Goal: Task Accomplishment & Management: Use online tool/utility

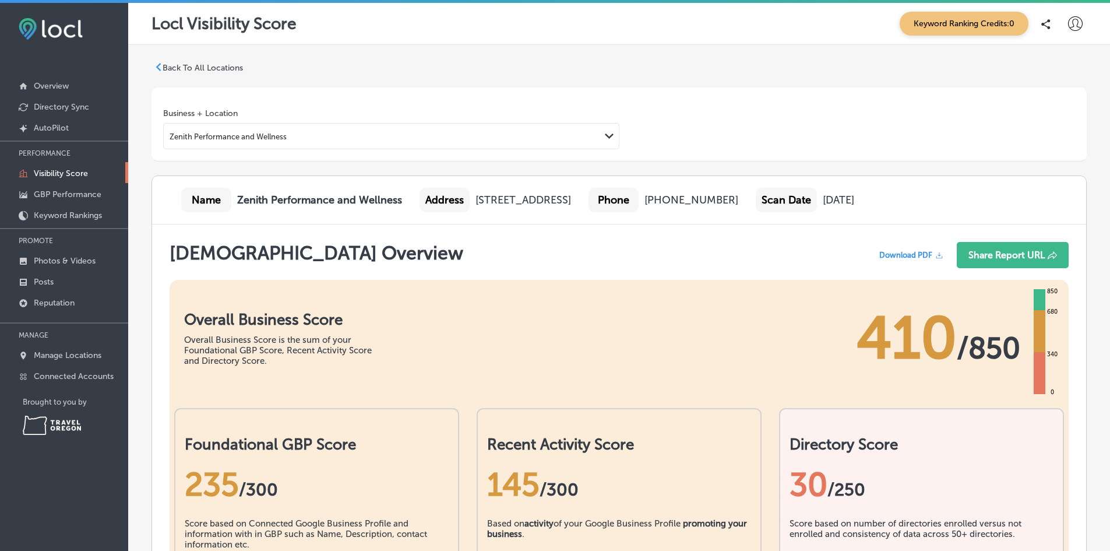
scroll to position [1, 0]
click at [55, 90] on font "Overview" at bounding box center [51, 86] width 35 height 10
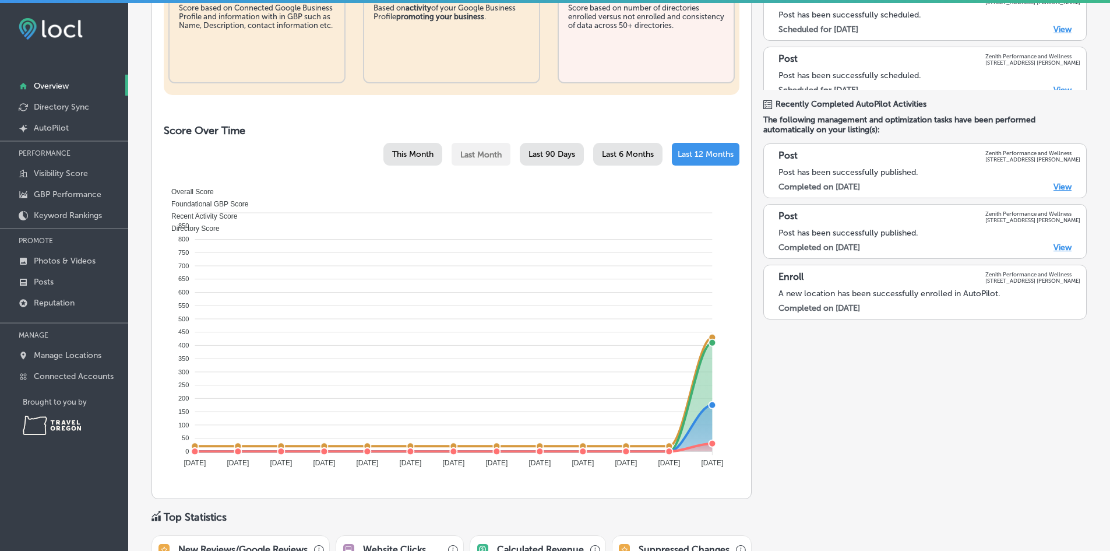
scroll to position [356, 0]
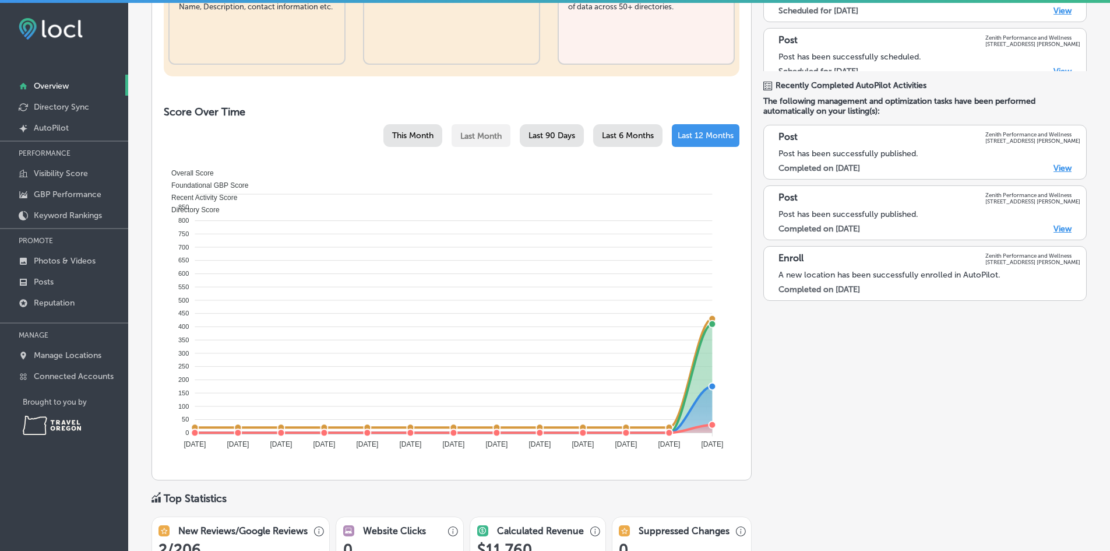
click at [543, 133] on font "Last 90 Days" at bounding box center [552, 136] width 47 height 10
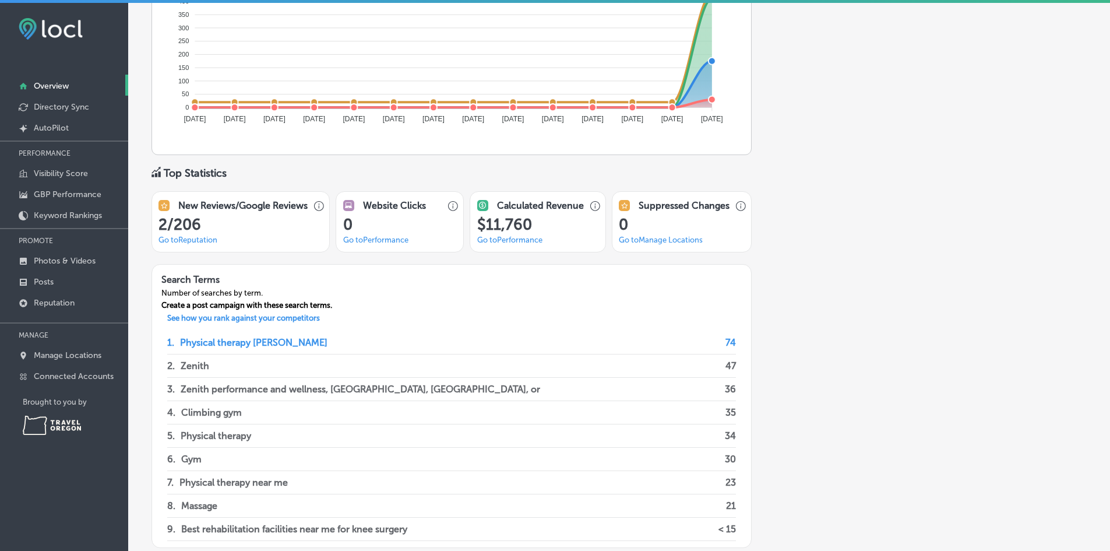
scroll to position [682, 0]
click at [185, 238] on link "Go to Reputation" at bounding box center [188, 238] width 59 height 9
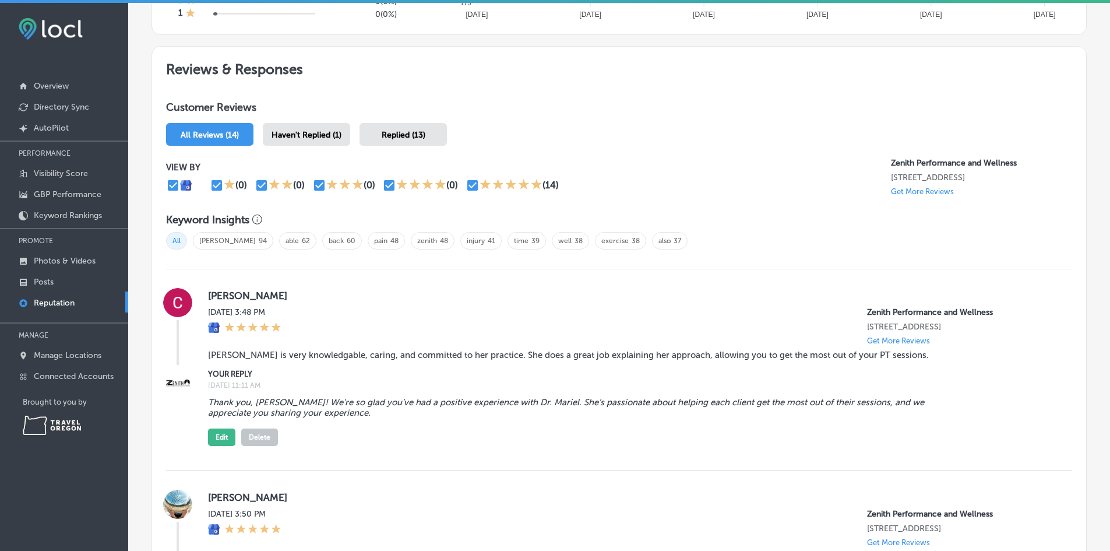
scroll to position [601, 0]
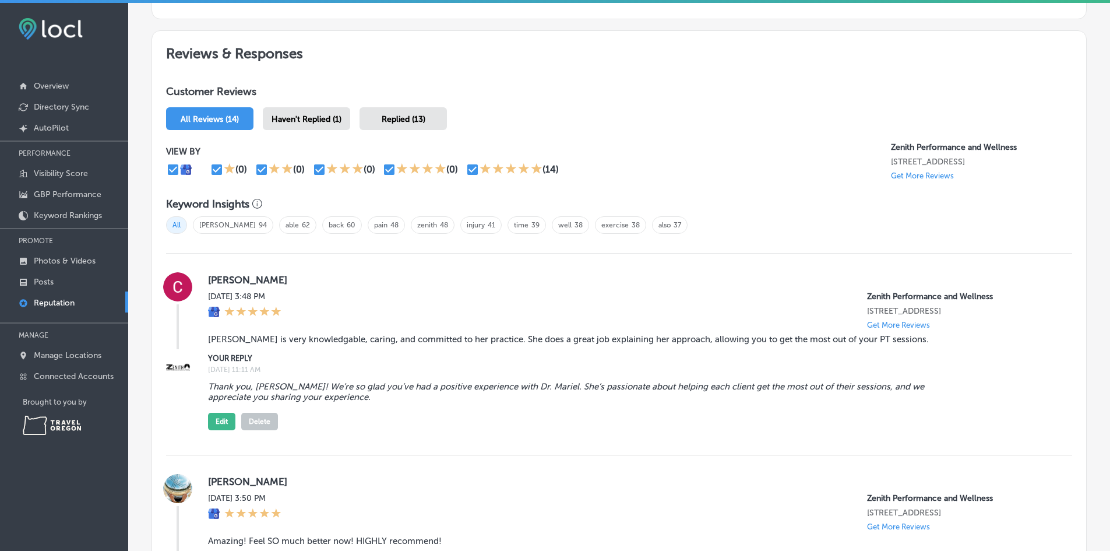
click at [304, 124] on span "Haven't Replied (1)" at bounding box center [307, 119] width 70 height 10
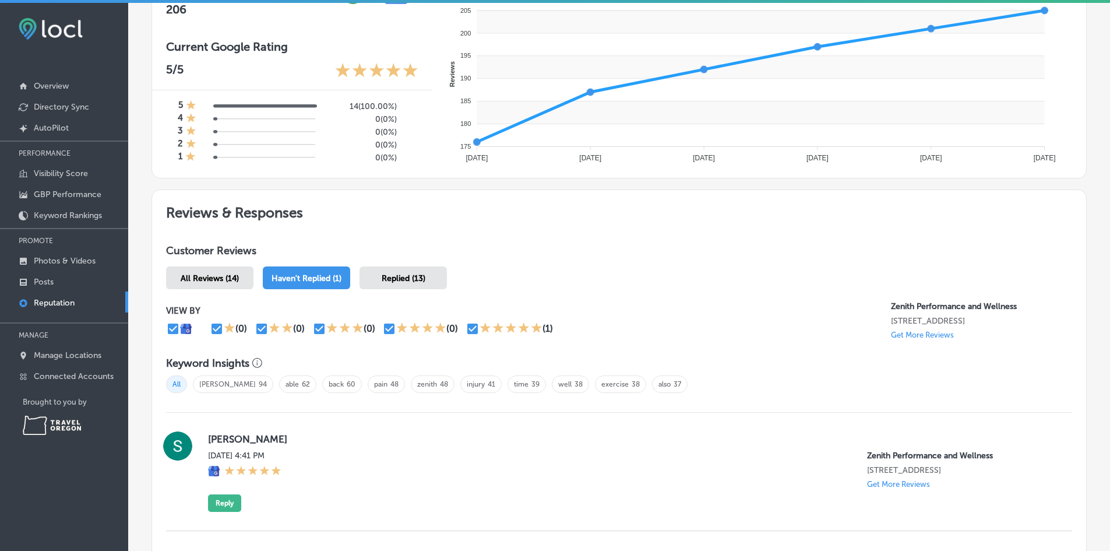
scroll to position [543, 0]
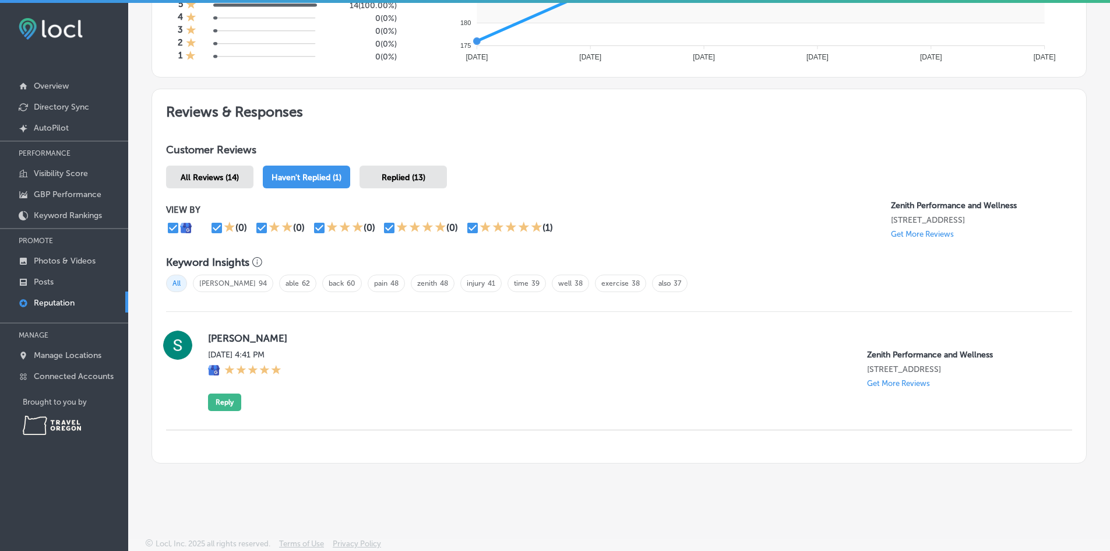
drag, startPoint x: 400, startPoint y: 176, endPoint x: 383, endPoint y: 174, distance: 16.4
click at [383, 174] on span "Replied (13)" at bounding box center [404, 178] width 44 height 10
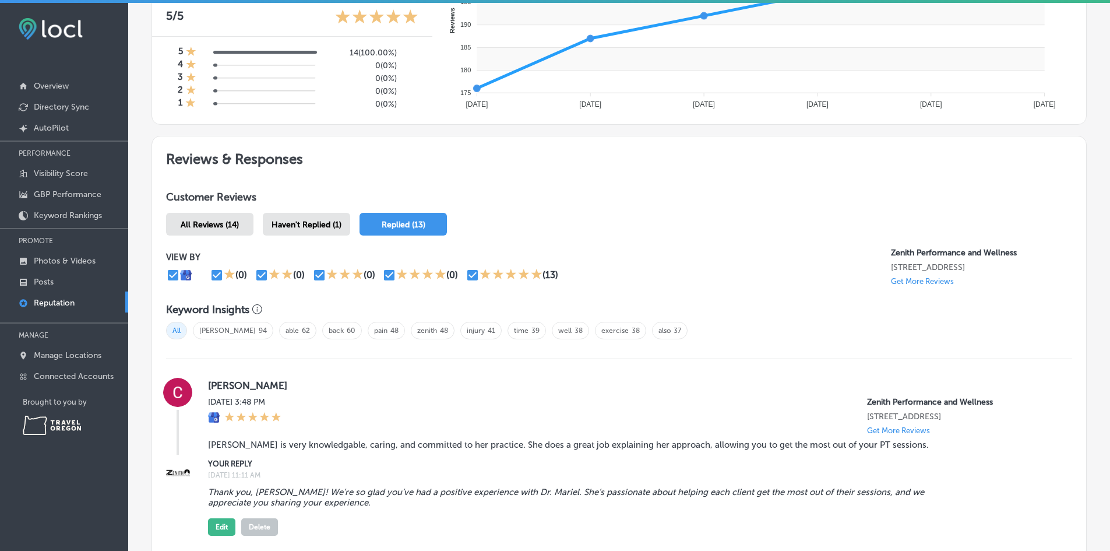
scroll to position [497, 0]
click at [61, 202] on link "GBP Performance" at bounding box center [64, 193] width 128 height 21
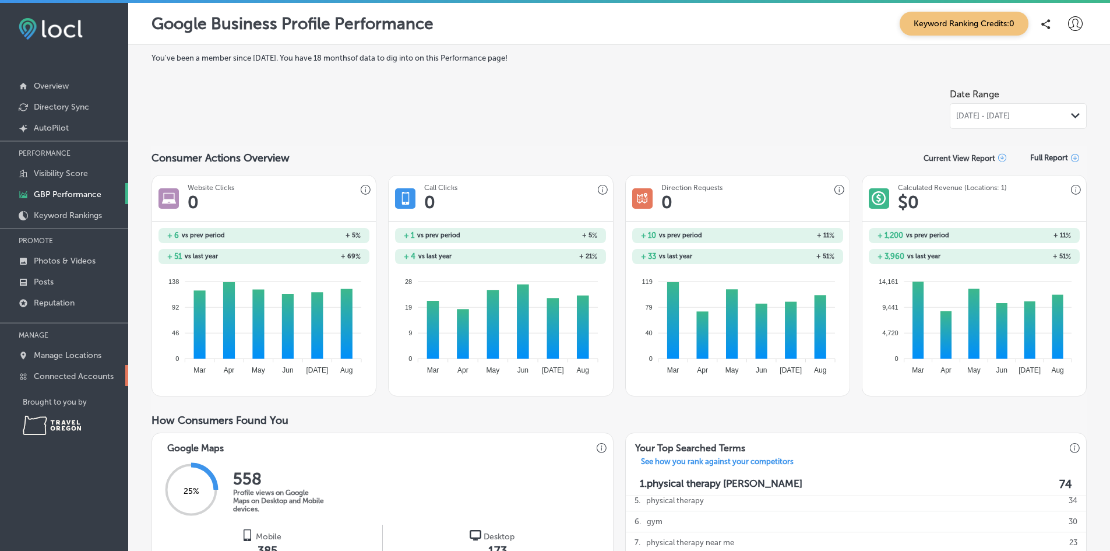
click at [82, 376] on font "Connected Accounts" at bounding box center [74, 376] width 80 height 10
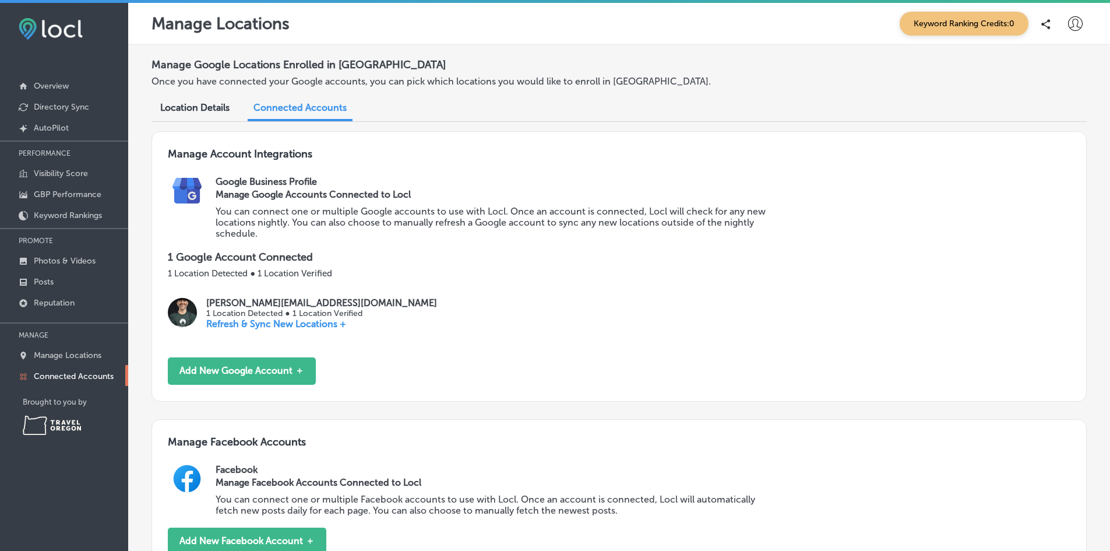
click at [195, 113] on div "Location Details" at bounding box center [195, 108] width 87 height 25
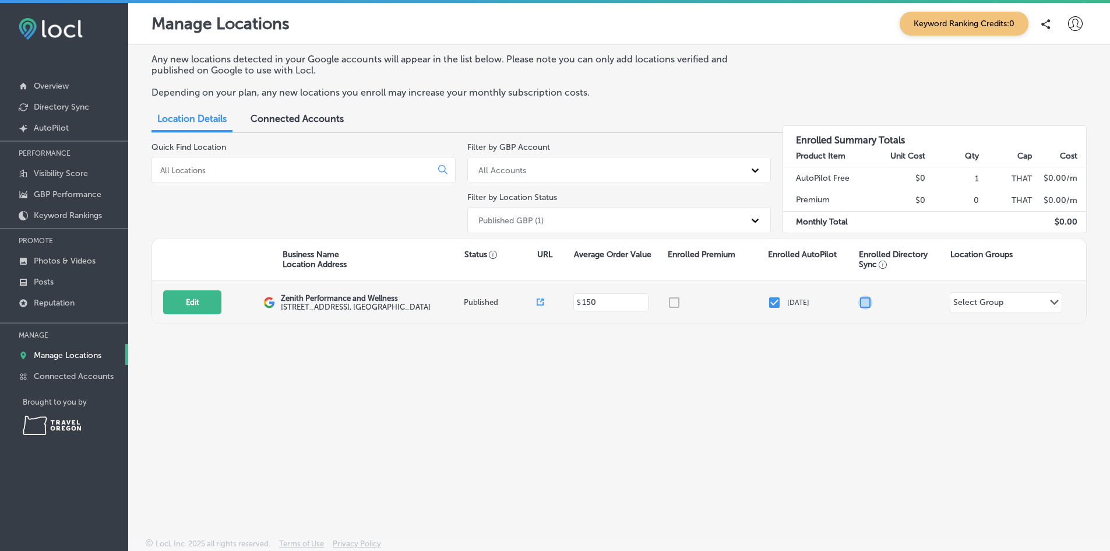
click at [871, 306] on input "checkbox" at bounding box center [865, 302] width 14 height 14
checkbox input "true"
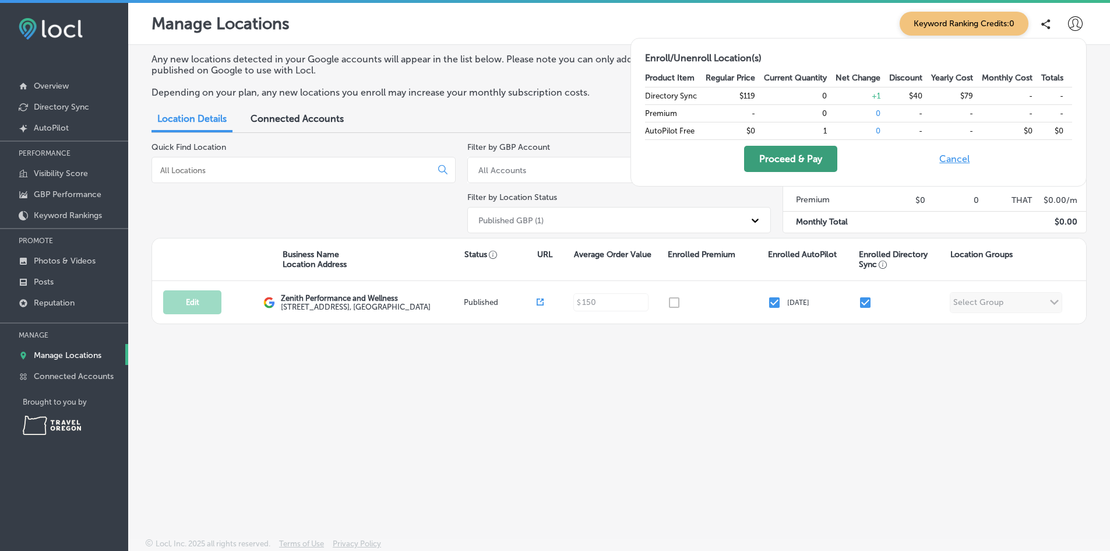
click at [786, 166] on button "Proceed & Pay" at bounding box center [790, 159] width 93 height 26
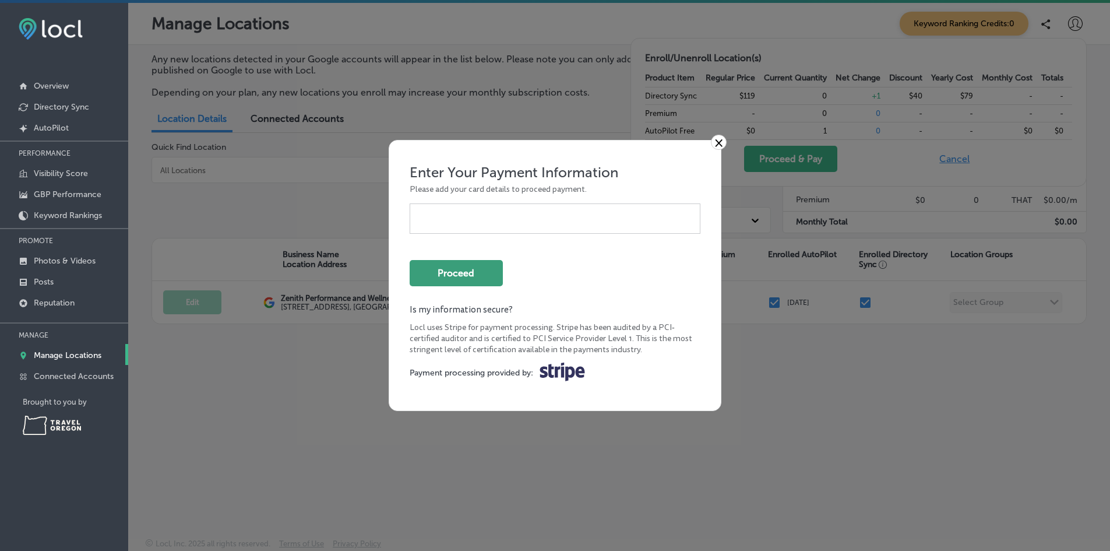
click at [464, 270] on button "Proceed" at bounding box center [456, 273] width 93 height 26
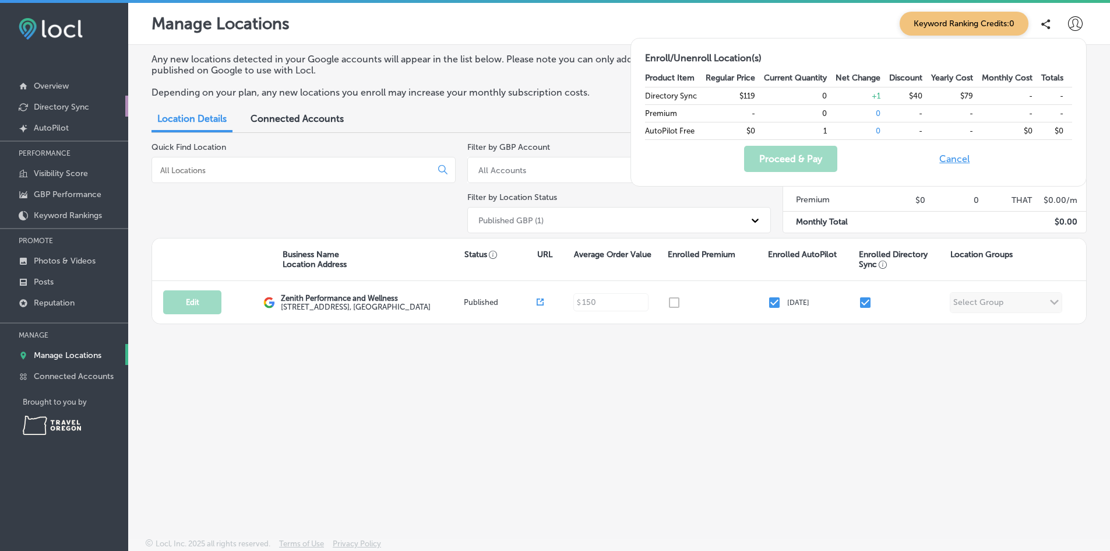
click at [60, 110] on font "Directory Sync" at bounding box center [61, 107] width 55 height 10
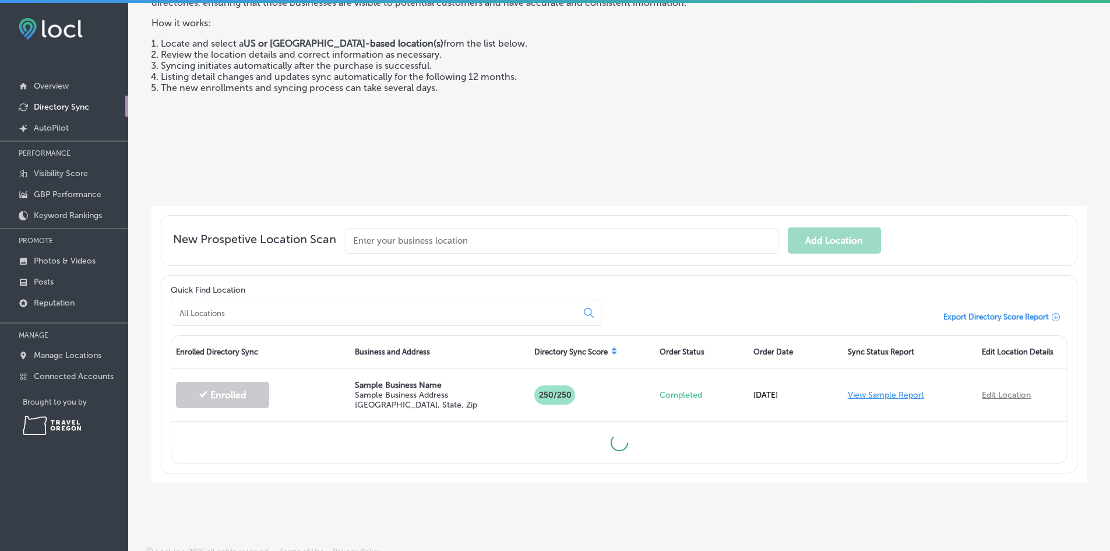
scroll to position [101, 0]
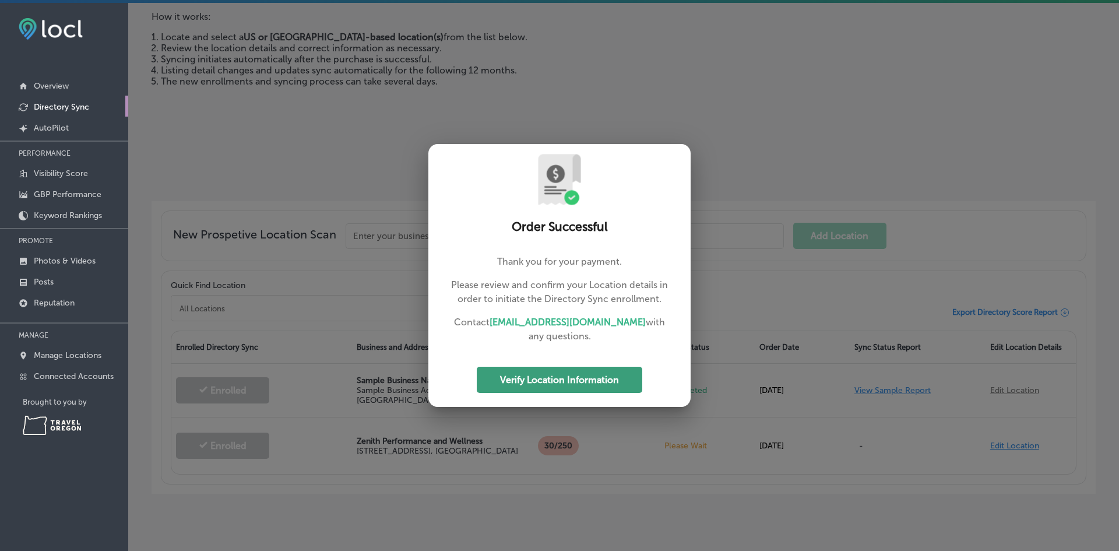
click at [543, 375] on button "Verify Location Information" at bounding box center [560, 380] width 166 height 26
select select "US"
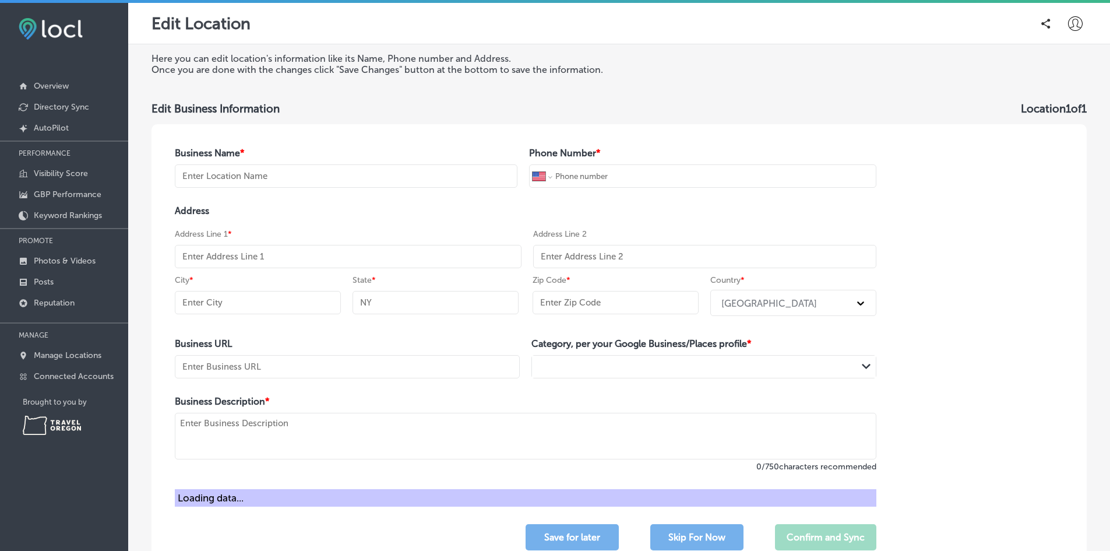
type input "Zenith Performance and Wellness"
type input "[PHONE_NUMBER]"
type input "[STREET_ADDRESS]"
type input "[PERSON_NAME]"
type input "OR"
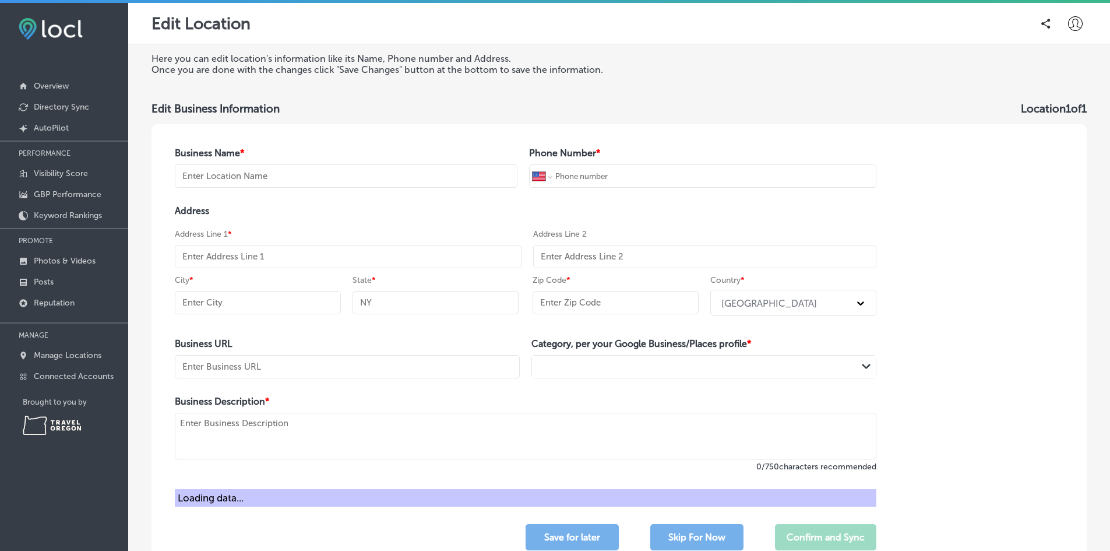
type input "97401"
type input "[URL][DOMAIN_NAME]"
type textarea "Zenith Performance and Wellness helps runners, cyclists, and active individuals…"
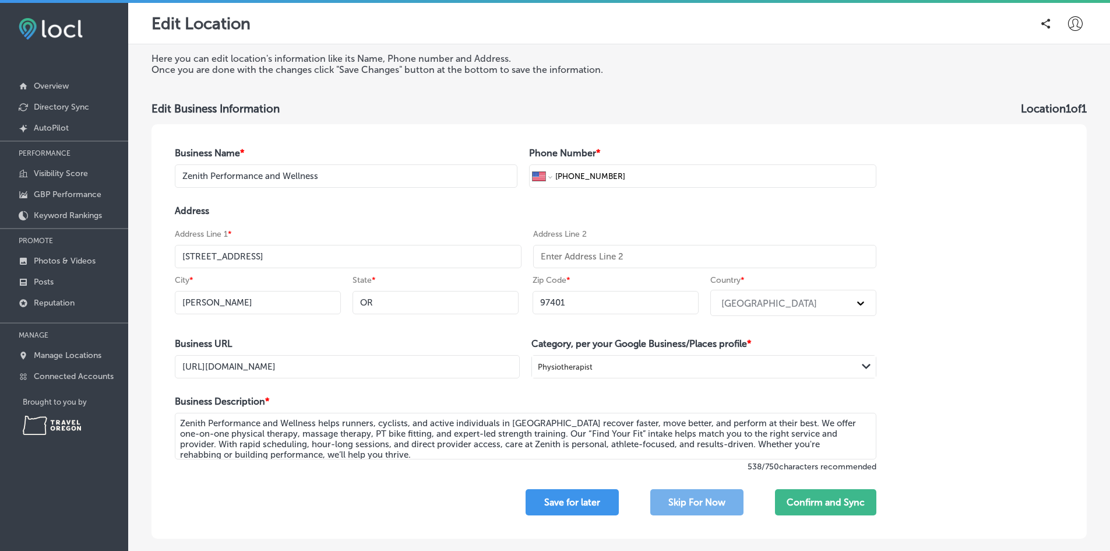
click at [197, 367] on input "[URL][DOMAIN_NAME]" at bounding box center [347, 366] width 345 height 23
click at [213, 365] on input "[URL][DOMAIN_NAME]" at bounding box center [347, 366] width 345 height 23
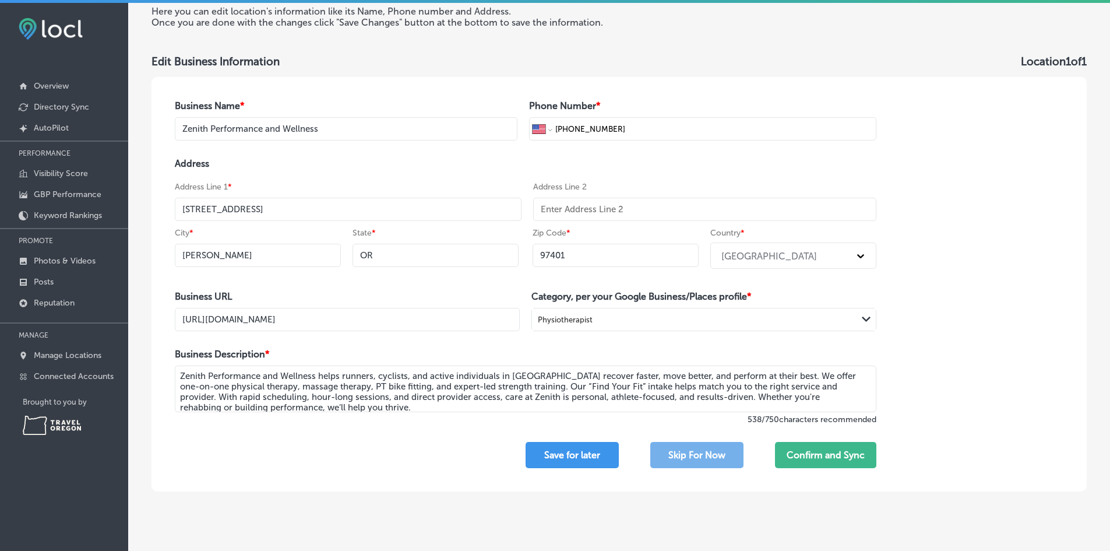
scroll to position [56, 0]
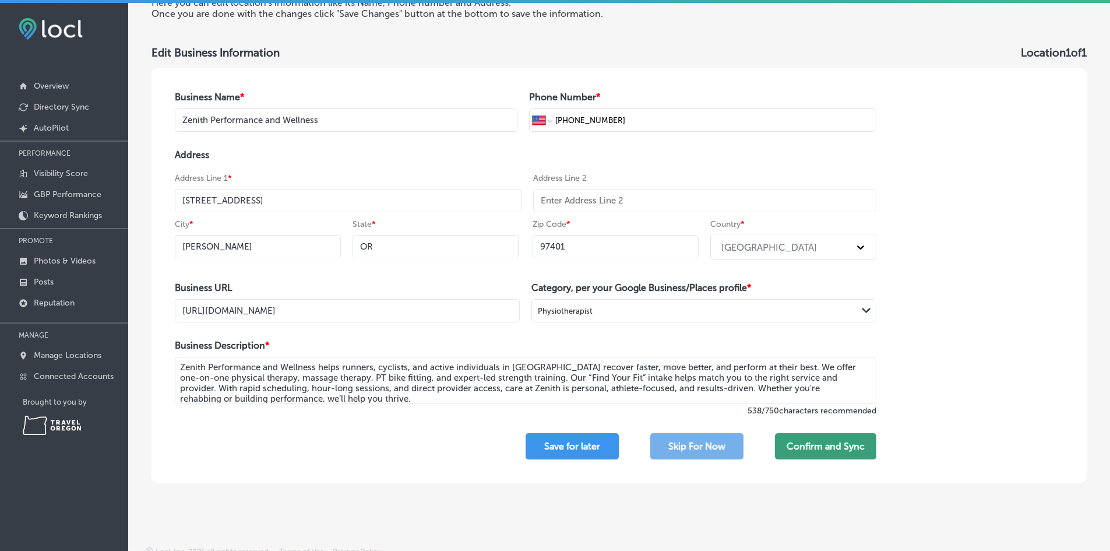
type input "[URL][DOMAIN_NAME]"
click at [839, 454] on button "Confirm and Sync" at bounding box center [825, 446] width 101 height 26
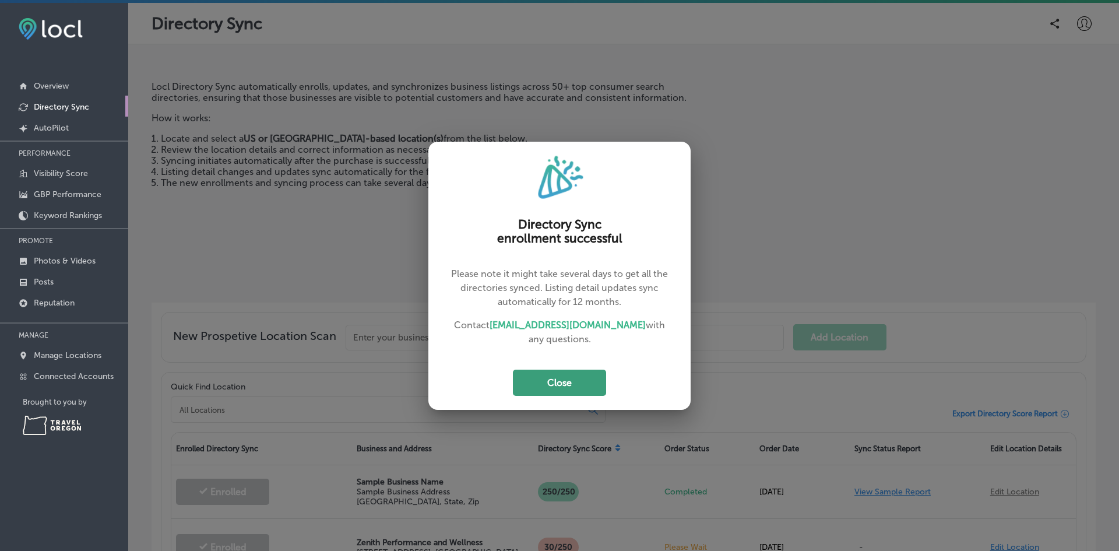
click at [562, 380] on font "Close" at bounding box center [559, 382] width 24 height 11
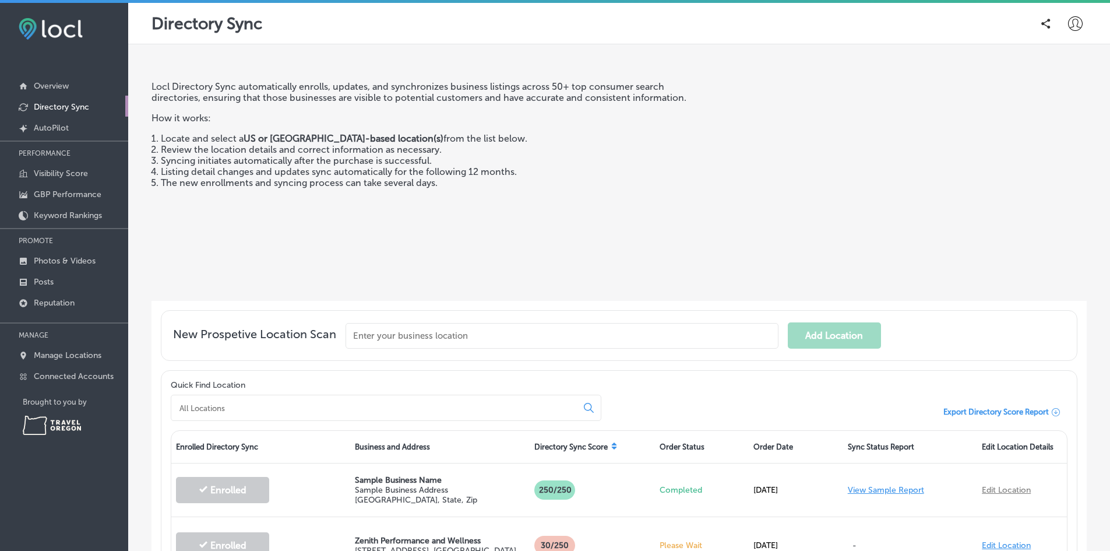
click at [562, 380] on div "Quick Find Location" at bounding box center [386, 400] width 431 height 41
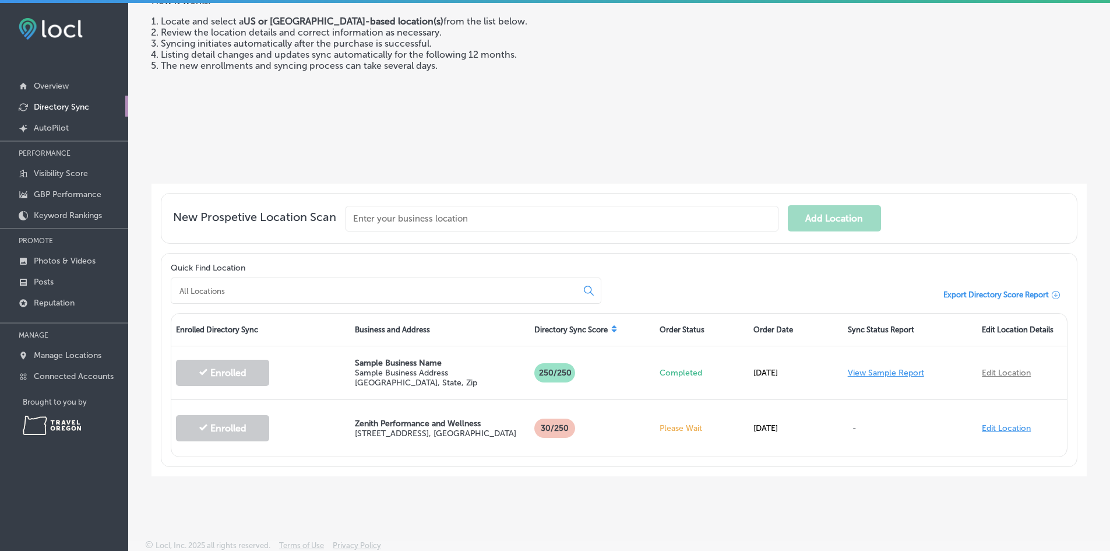
scroll to position [3, 0]
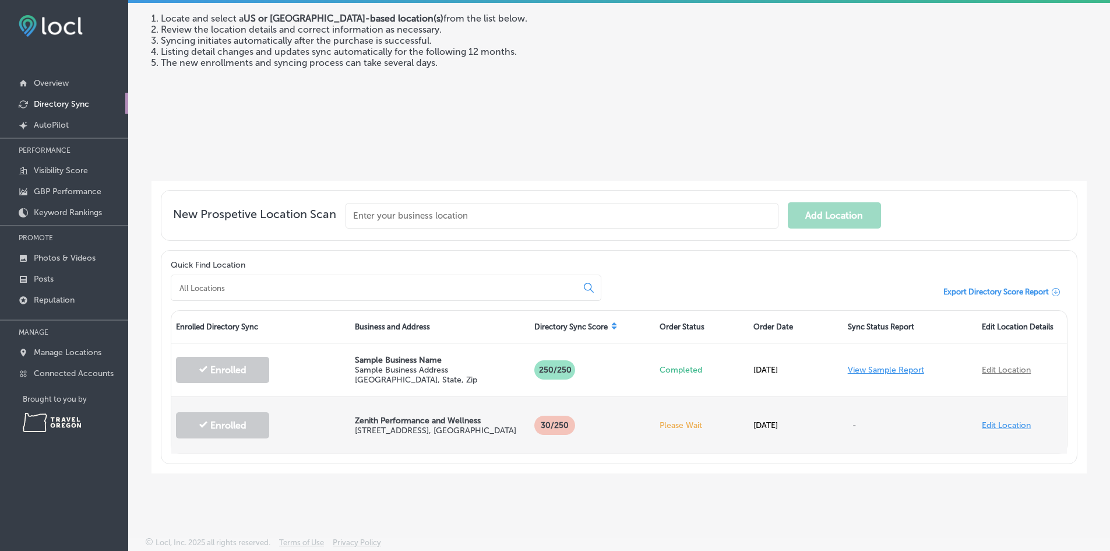
click at [597, 411] on div "30 /250" at bounding box center [592, 425] width 125 height 43
click at [451, 428] on font ", [GEOGRAPHIC_DATA]" at bounding box center [472, 430] width 87 height 10
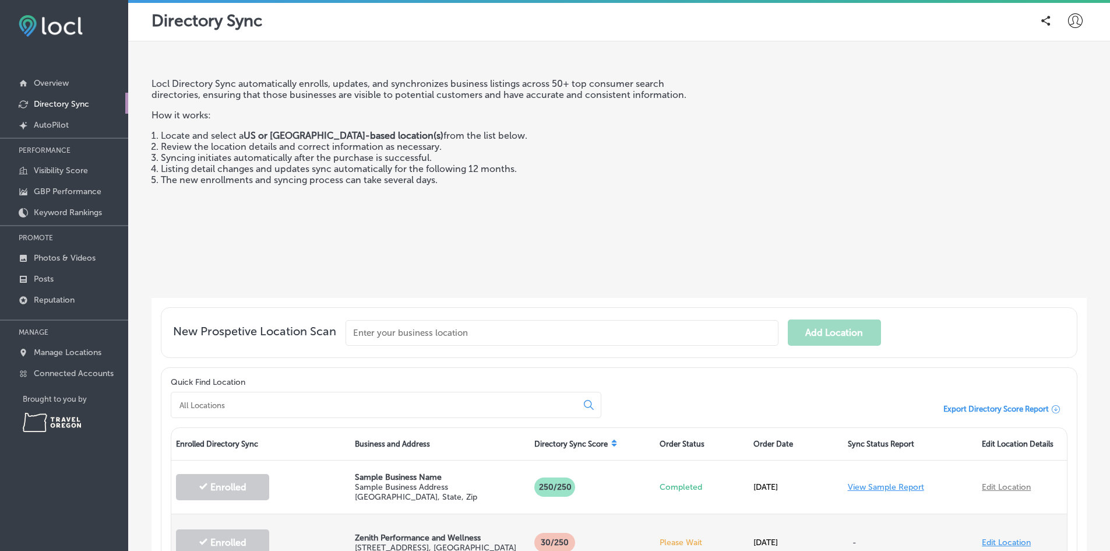
scroll to position [117, 0]
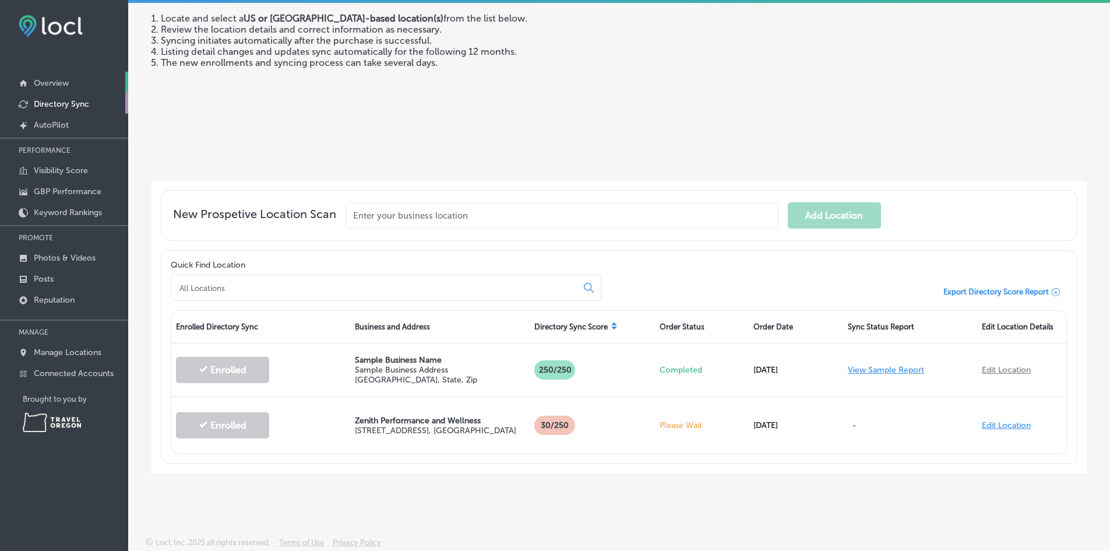
click at [58, 85] on font "Overview" at bounding box center [51, 83] width 35 height 10
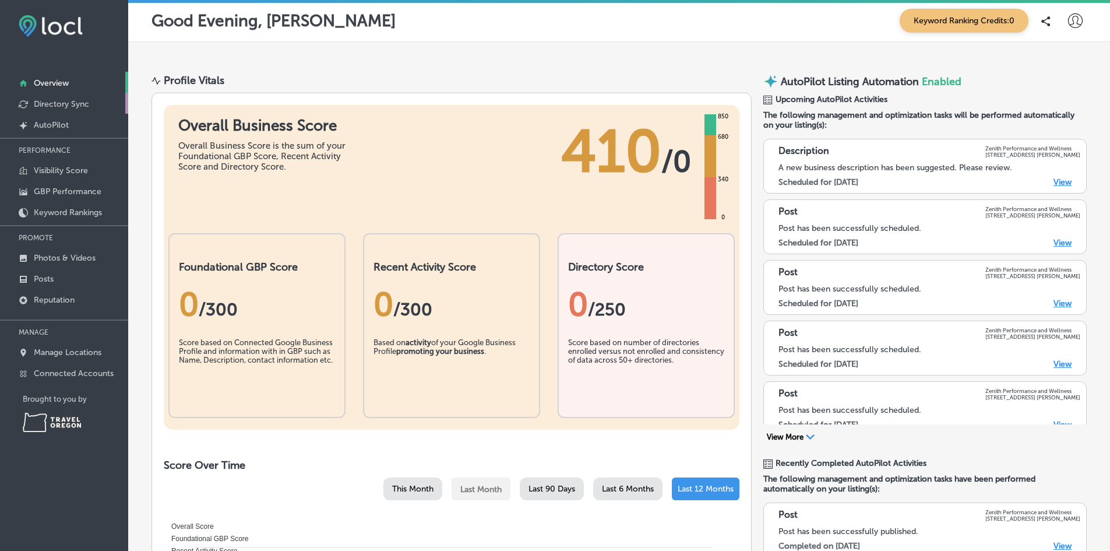
click at [50, 101] on font "Directory Sync" at bounding box center [61, 104] width 55 height 10
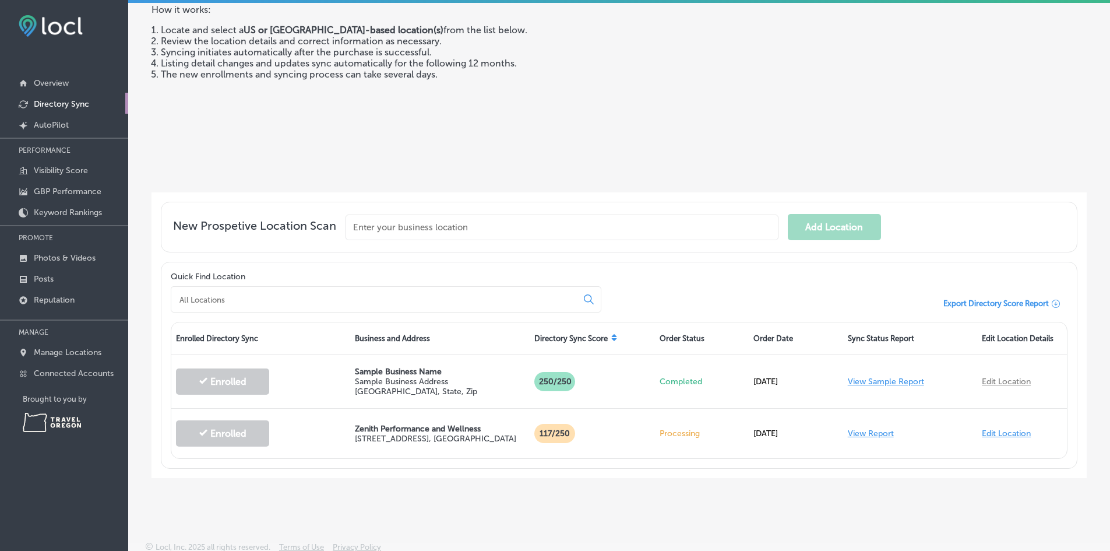
scroll to position [108, 0]
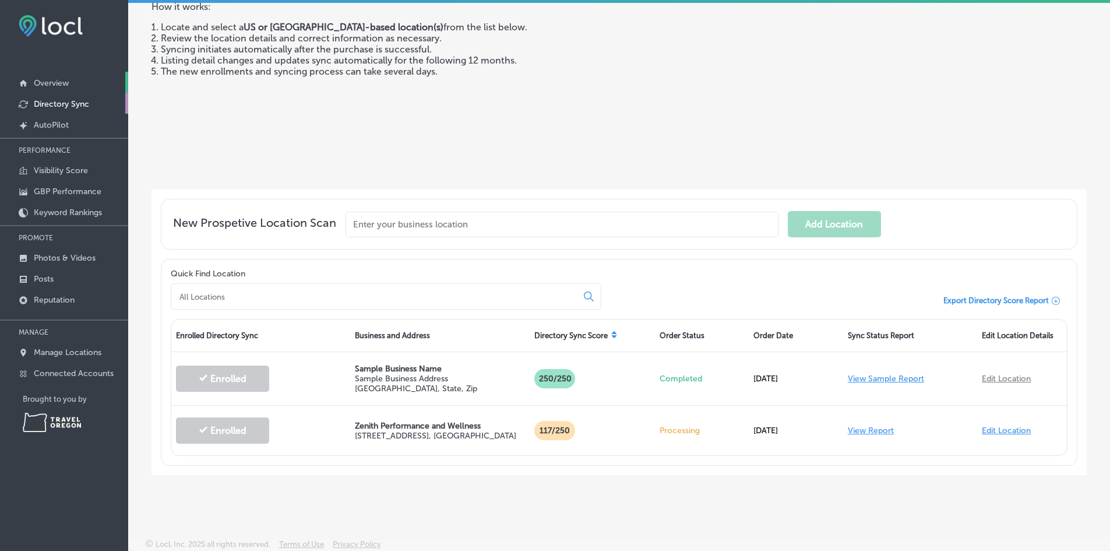
click at [57, 90] on link "Overview" at bounding box center [64, 82] width 128 height 21
